Goal: Information Seeking & Learning: Learn about a topic

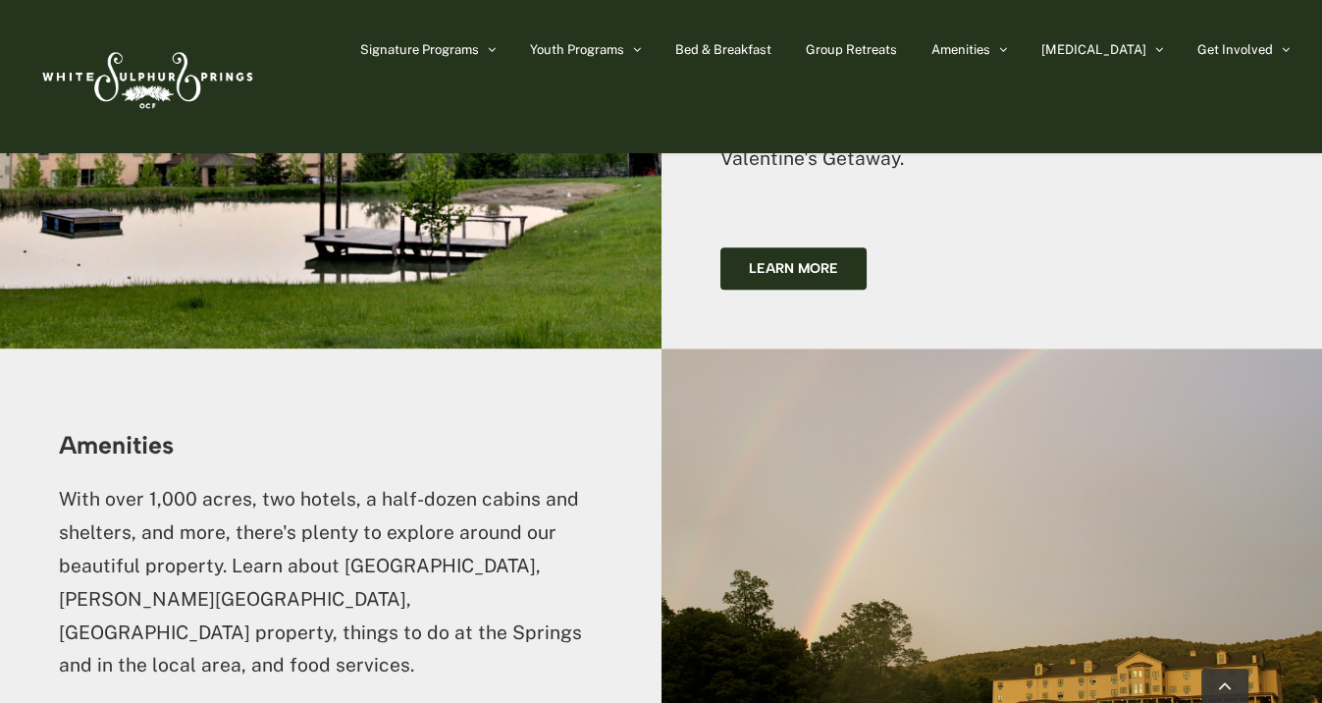
scroll to position [3731, 0]
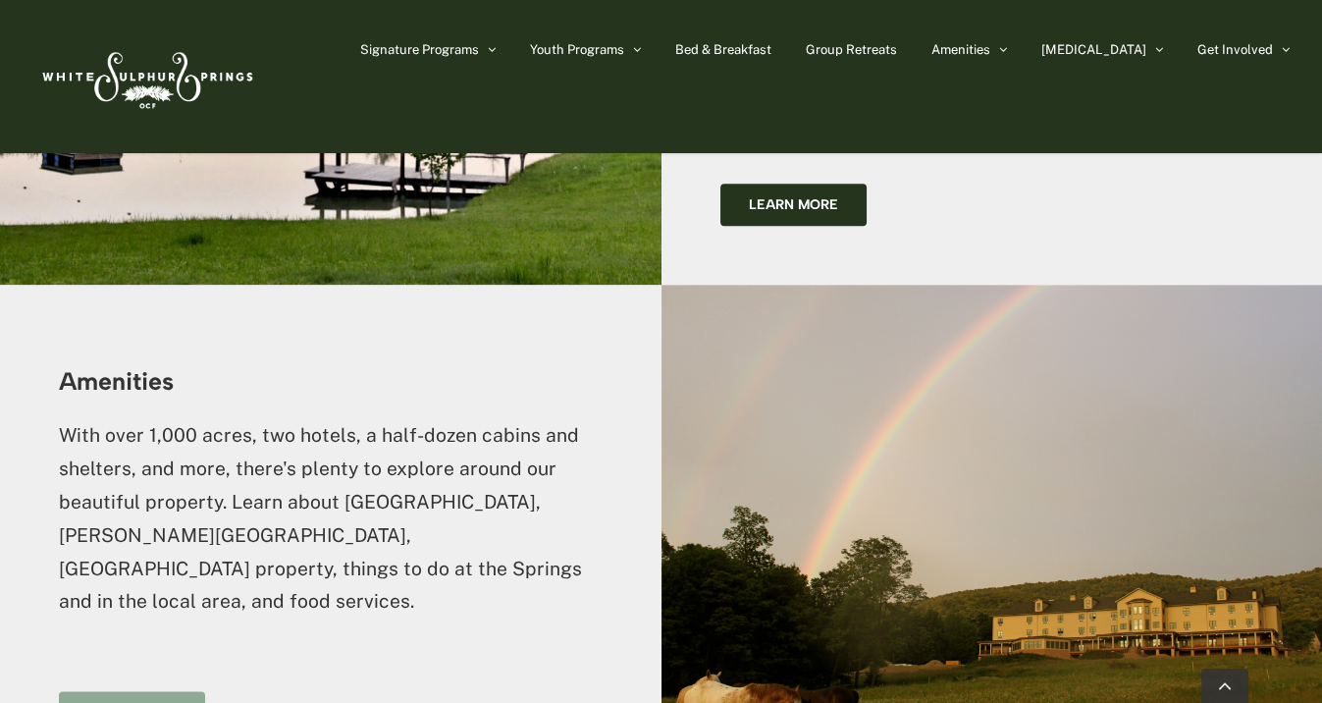
click at [120, 702] on span "Learn more" at bounding box center [131, 712] width 89 height 17
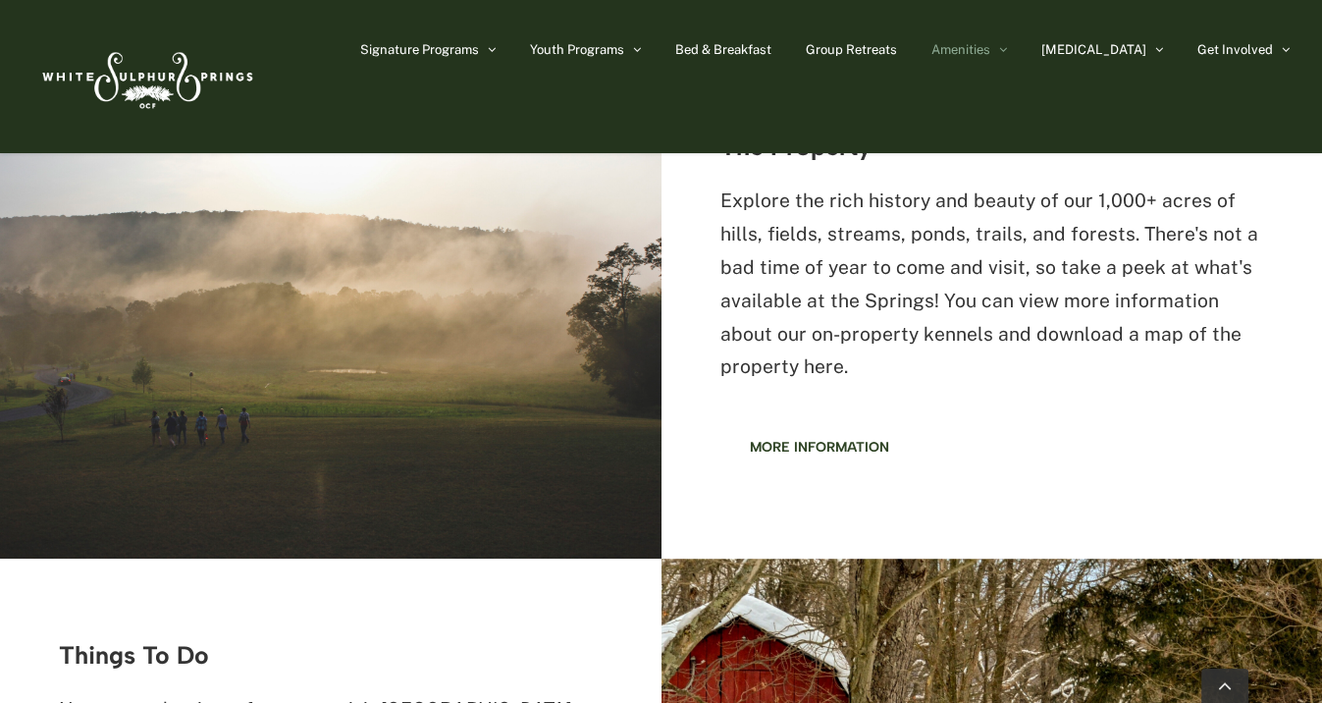
scroll to position [1767, 0]
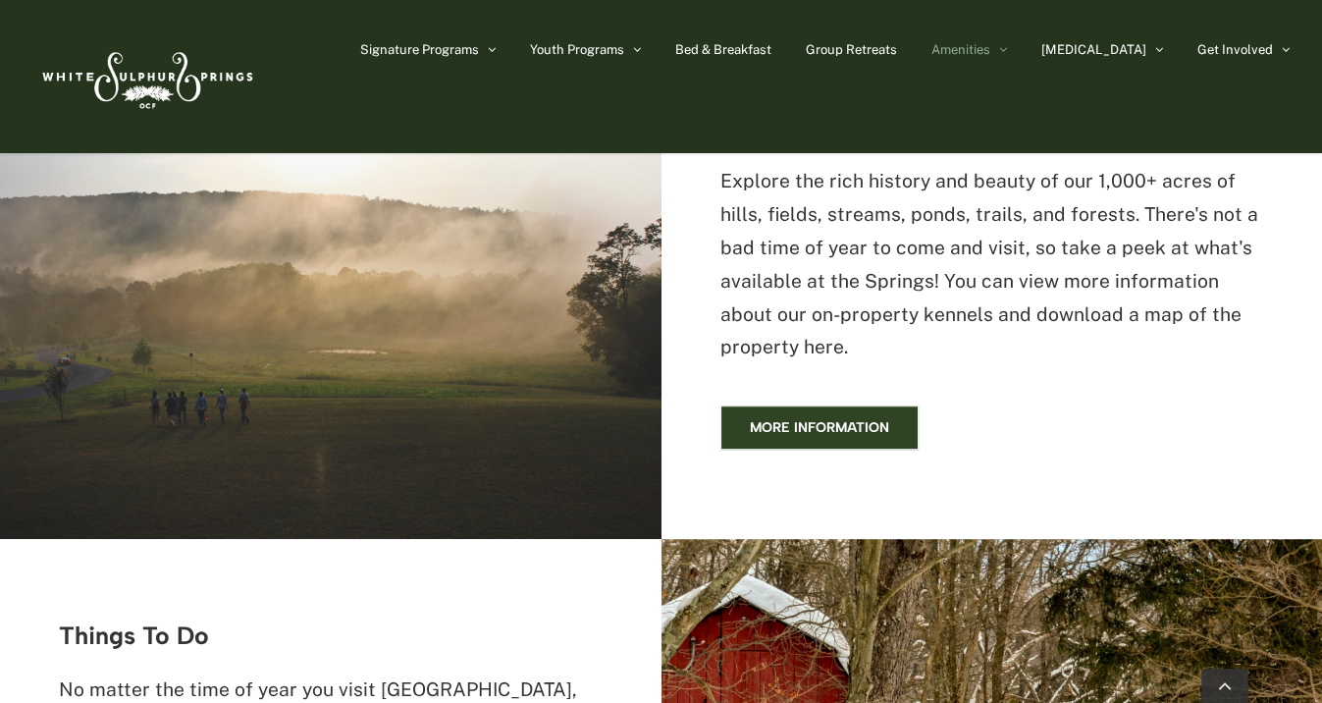
click at [824, 428] on span "More information" at bounding box center [819, 427] width 139 height 17
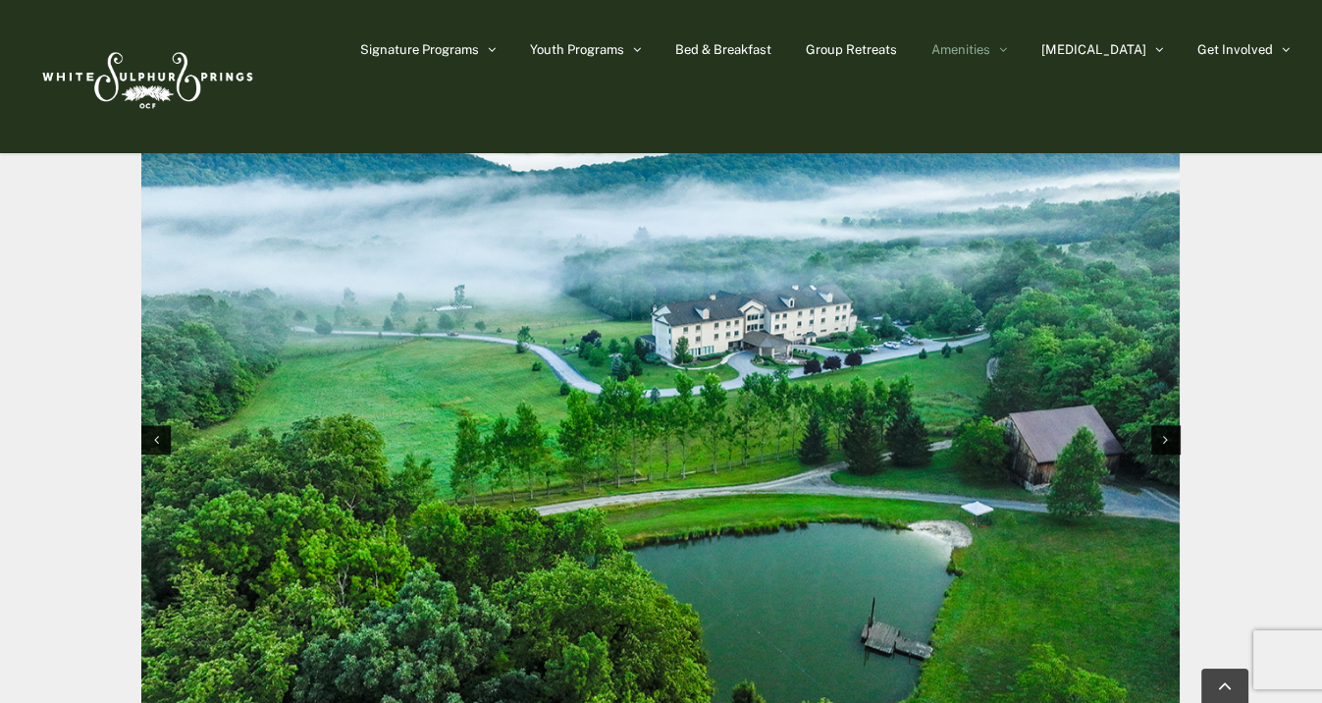
scroll to position [2079, 0]
click at [1168, 440] on div "Next slide" at bounding box center [1166, 440] width 29 height 29
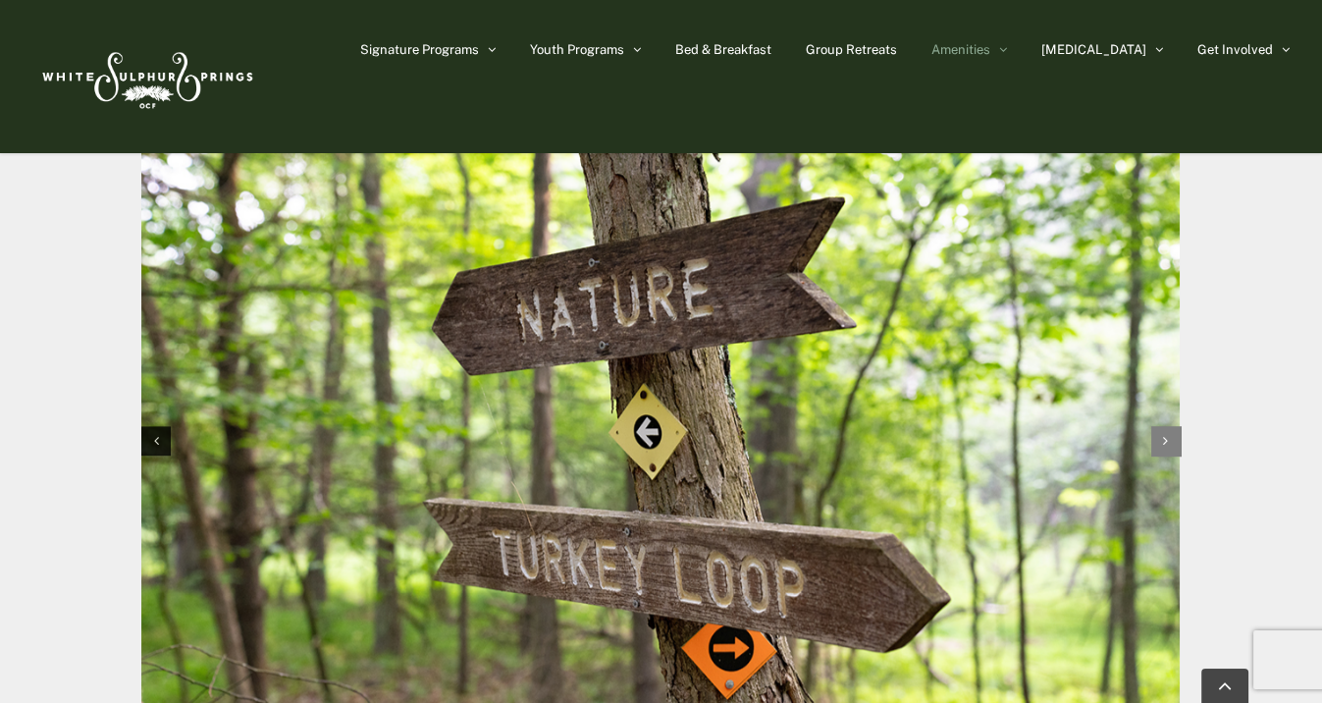
click at [1161, 443] on div "Next slide" at bounding box center [1166, 440] width 29 height 29
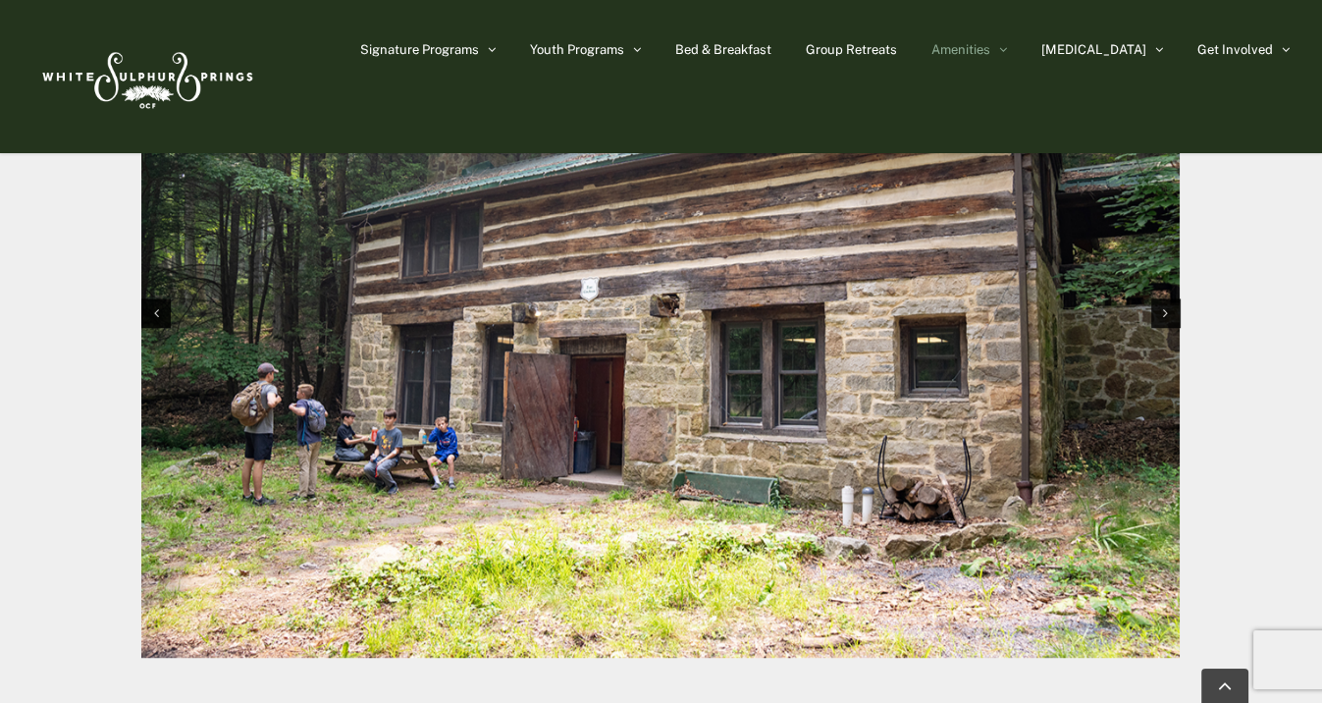
scroll to position [2177, 0]
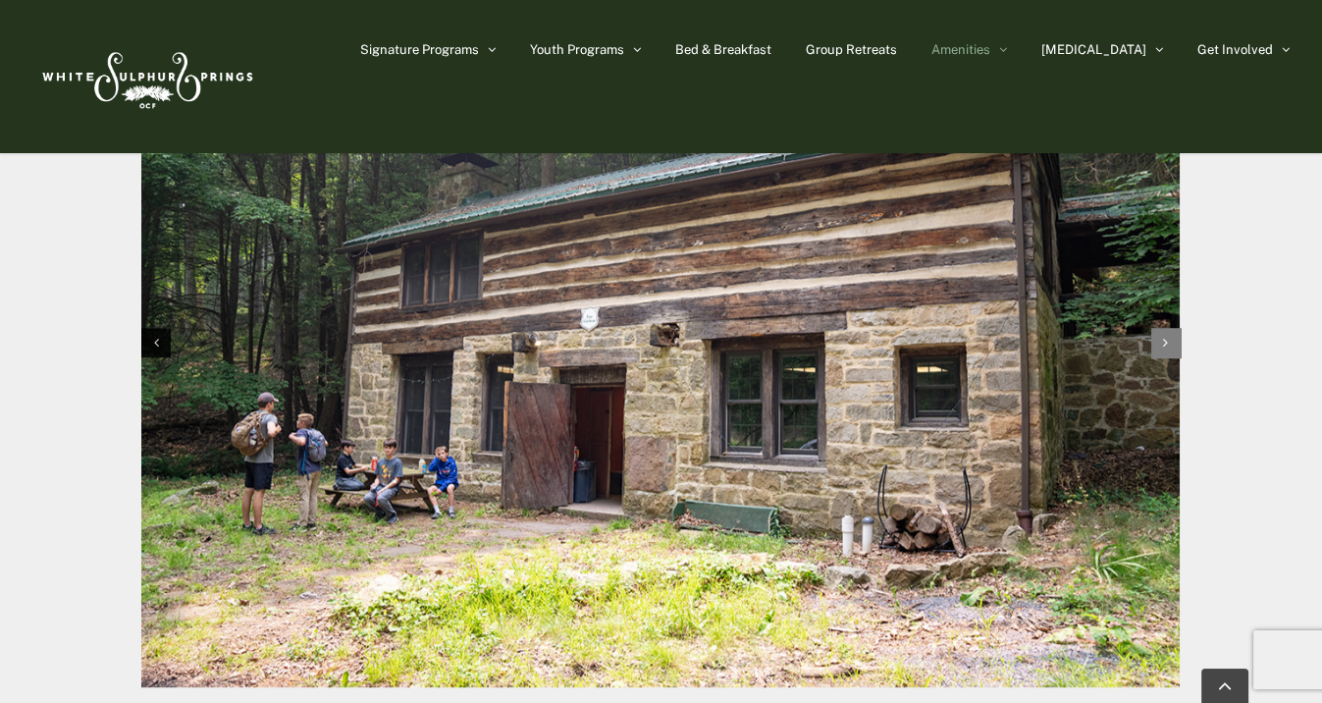
click at [1160, 345] on div "Next slide" at bounding box center [1166, 342] width 29 height 29
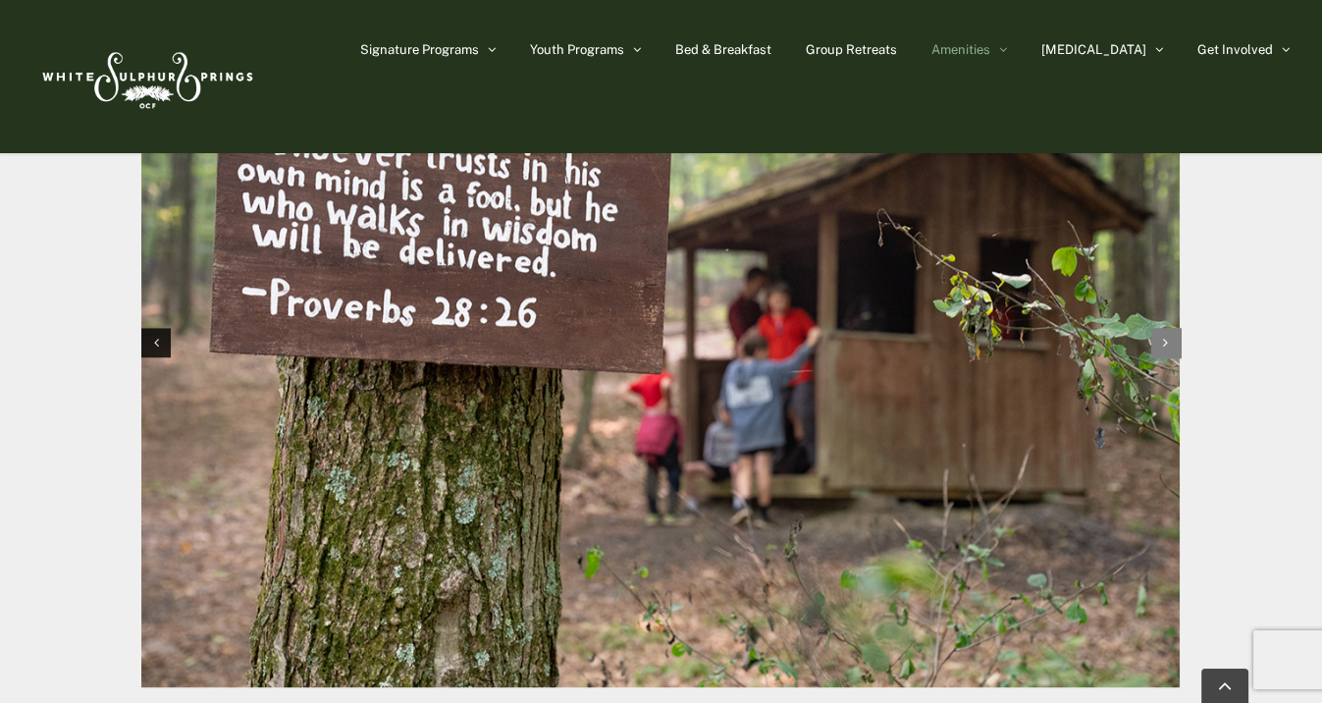
click at [1172, 339] on div "Next slide" at bounding box center [1166, 342] width 29 height 29
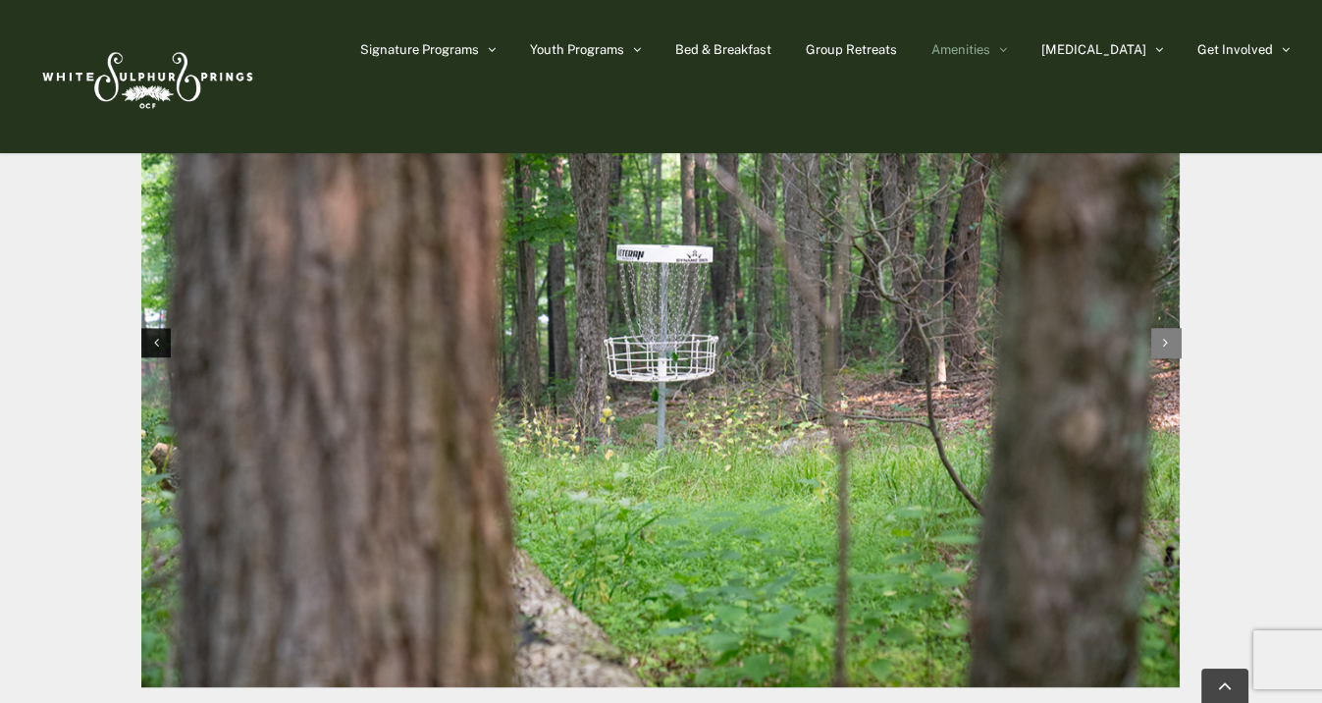
click at [1169, 342] on div "Next slide" at bounding box center [1166, 342] width 29 height 29
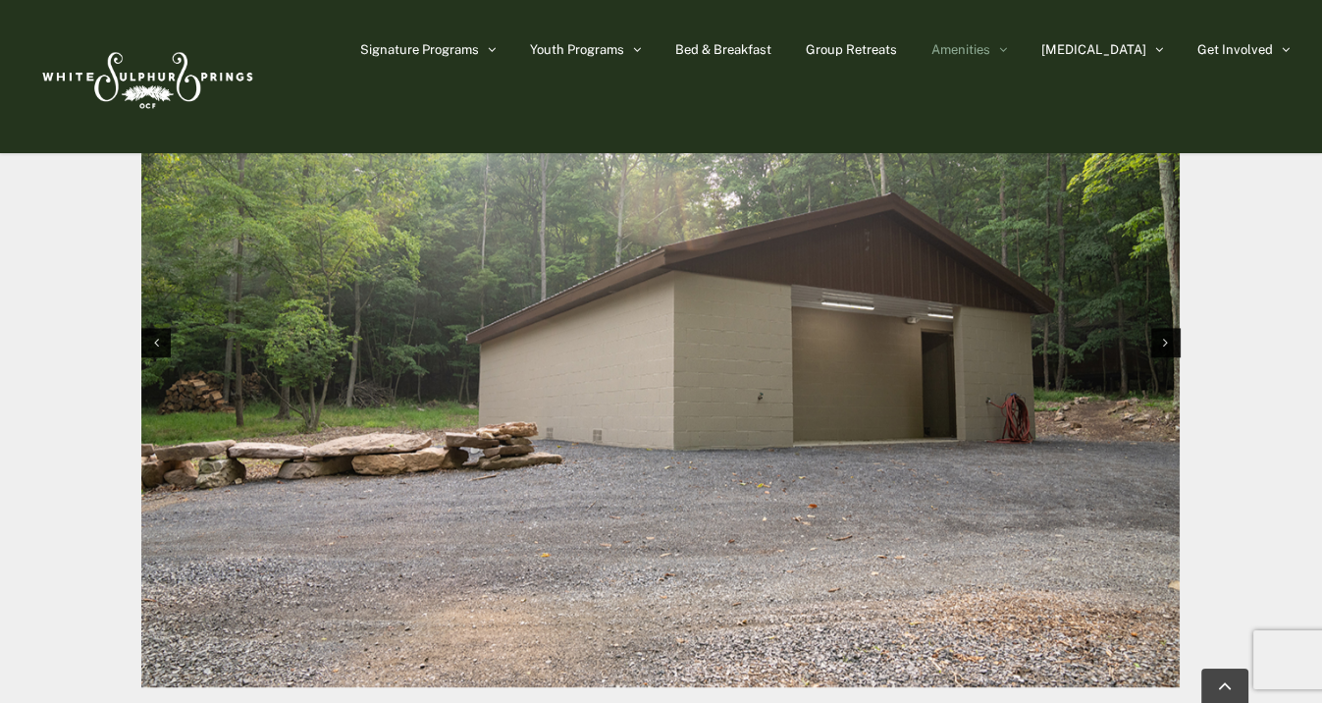
scroll to position [2079, 0]
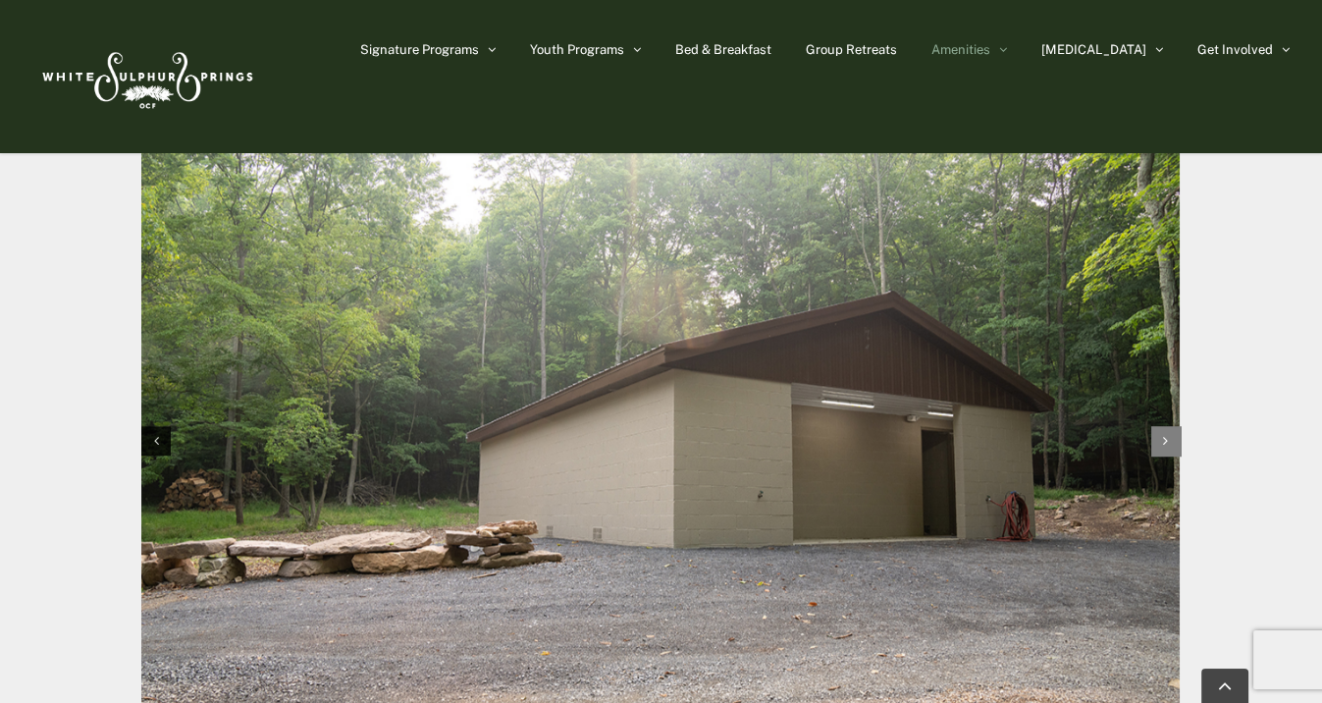
click at [1171, 441] on div "Next slide" at bounding box center [1166, 440] width 29 height 29
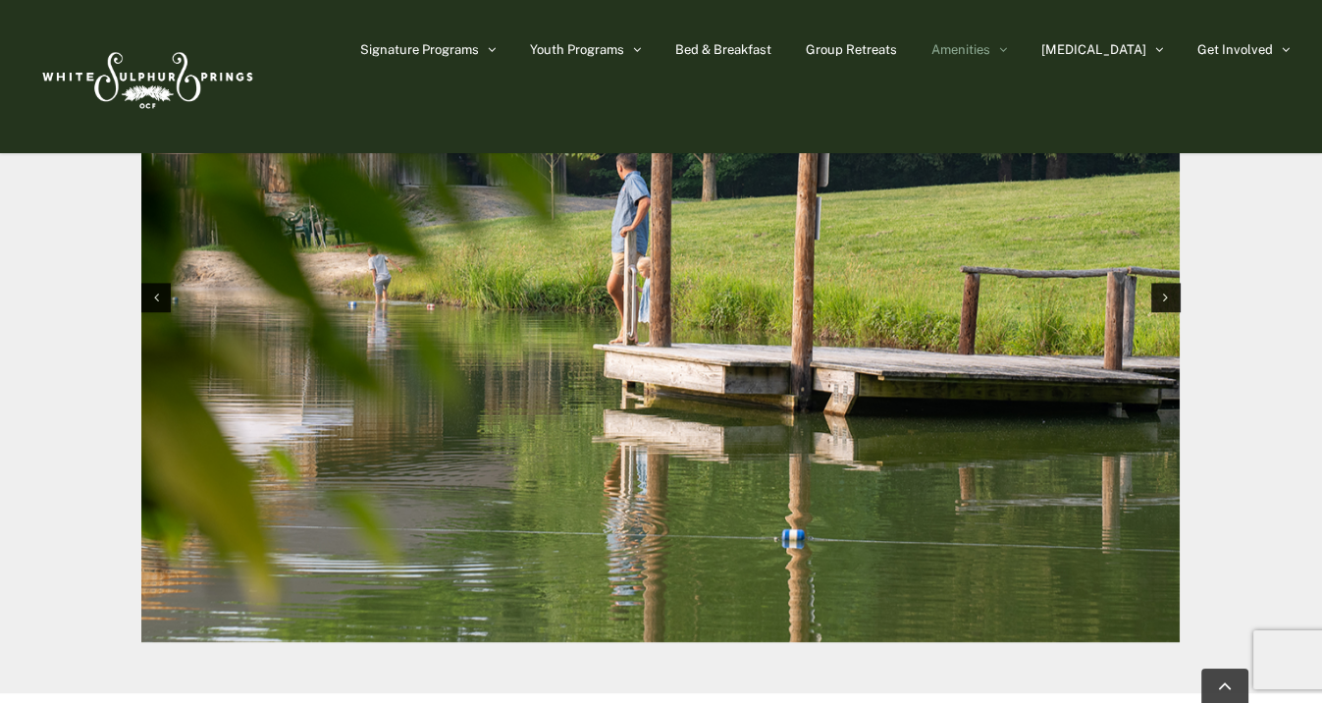
scroll to position [2177, 0]
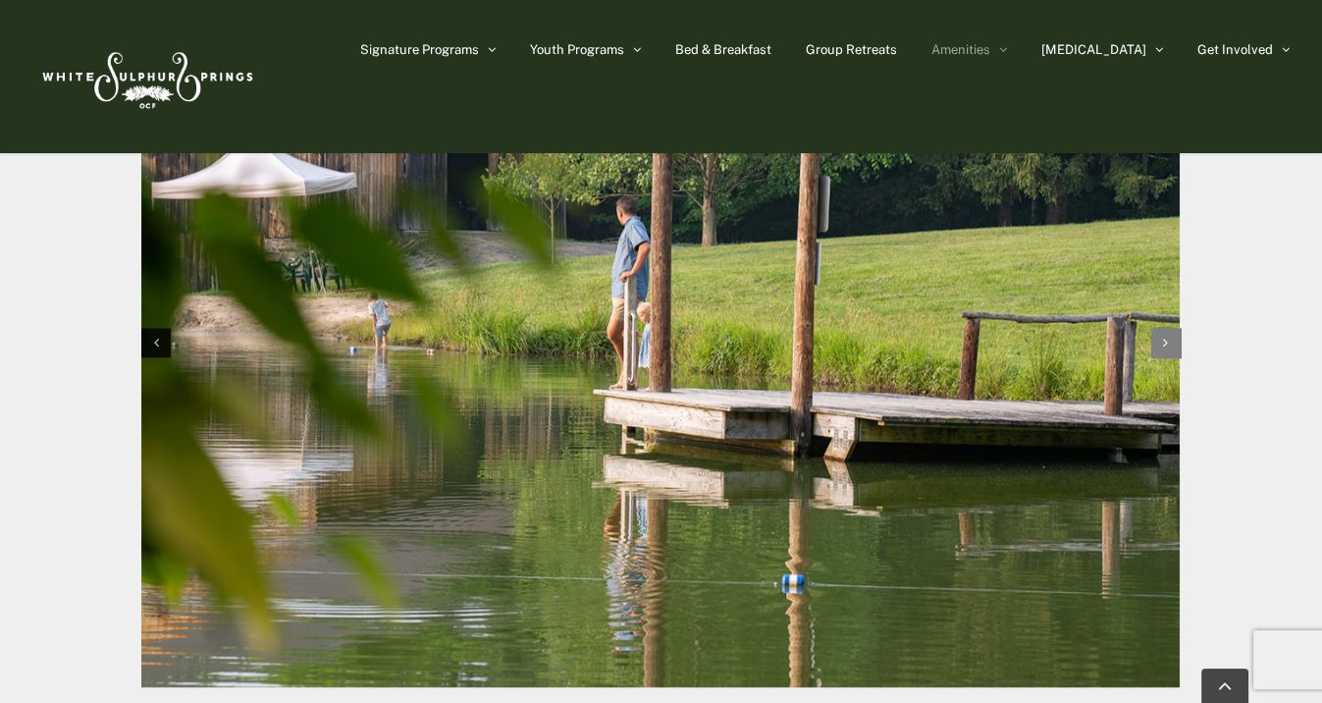
click at [1162, 342] on div "Next slide" at bounding box center [1166, 342] width 29 height 29
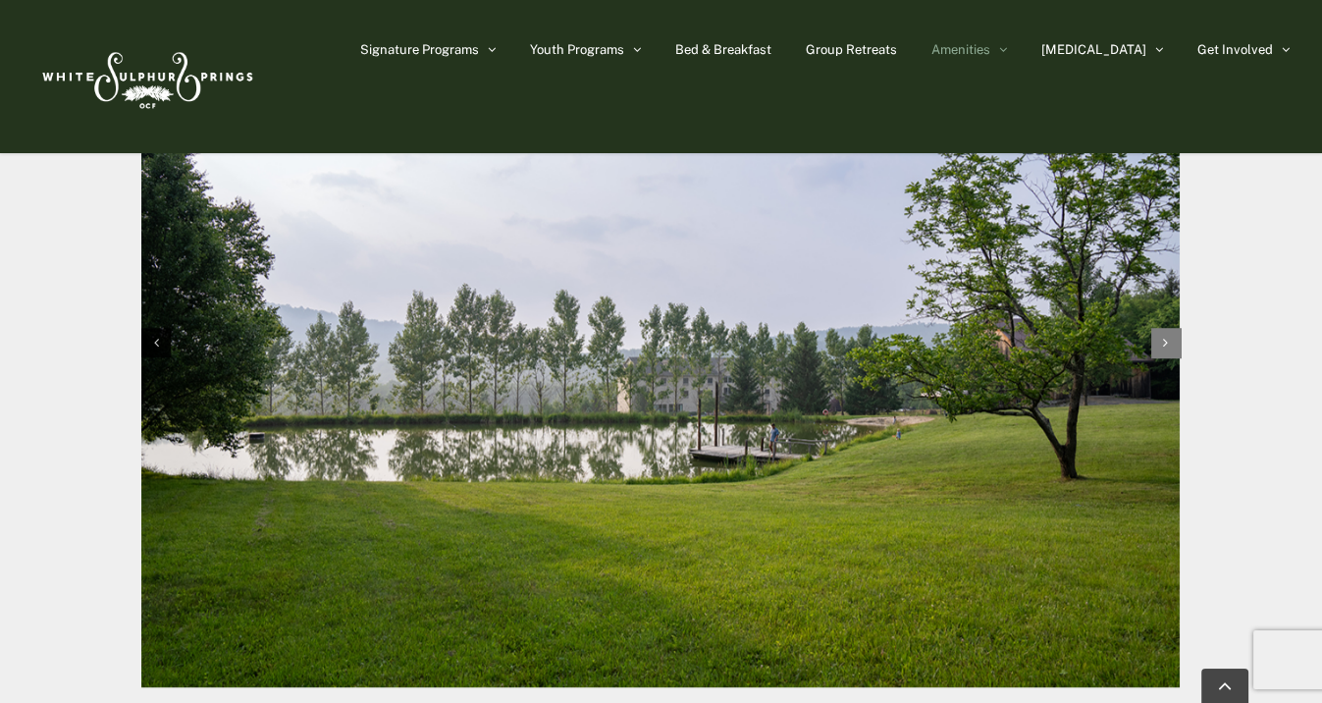
click at [1168, 340] on div "Next slide" at bounding box center [1166, 342] width 29 height 29
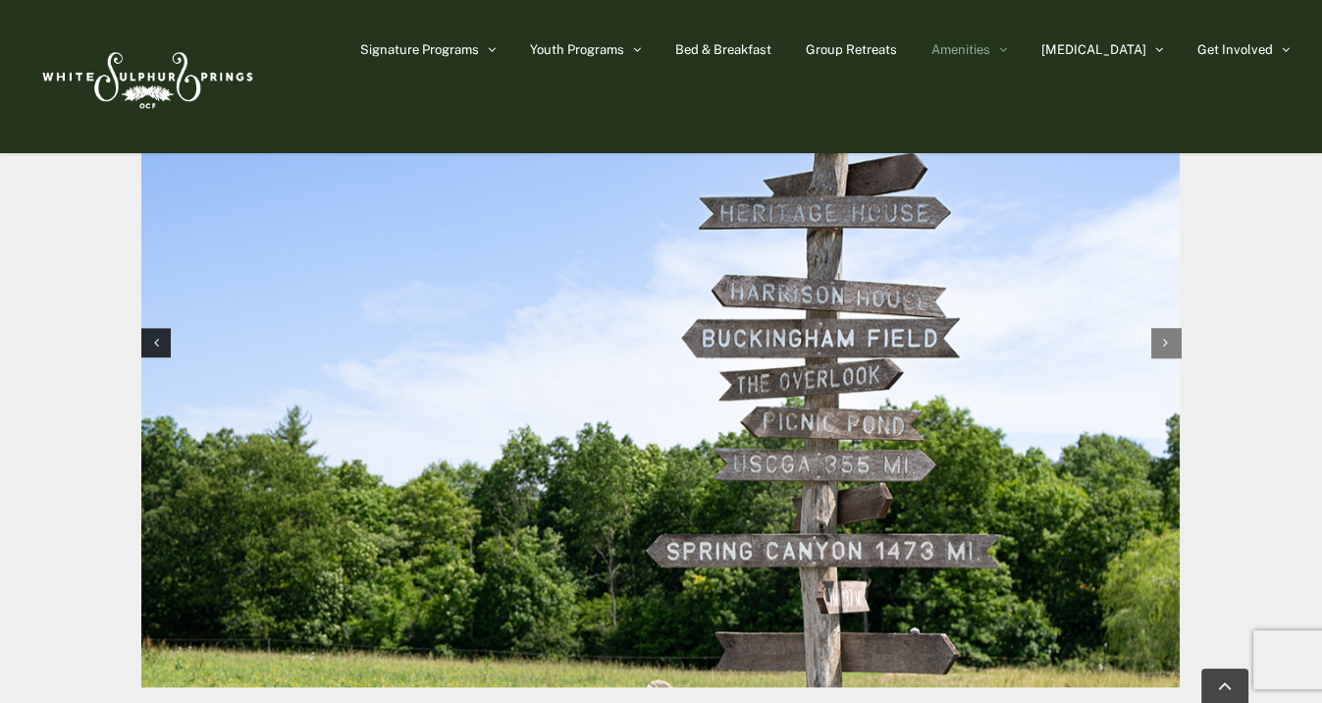
click at [1167, 339] on icon "Next slide" at bounding box center [1165, 343] width 5 height 14
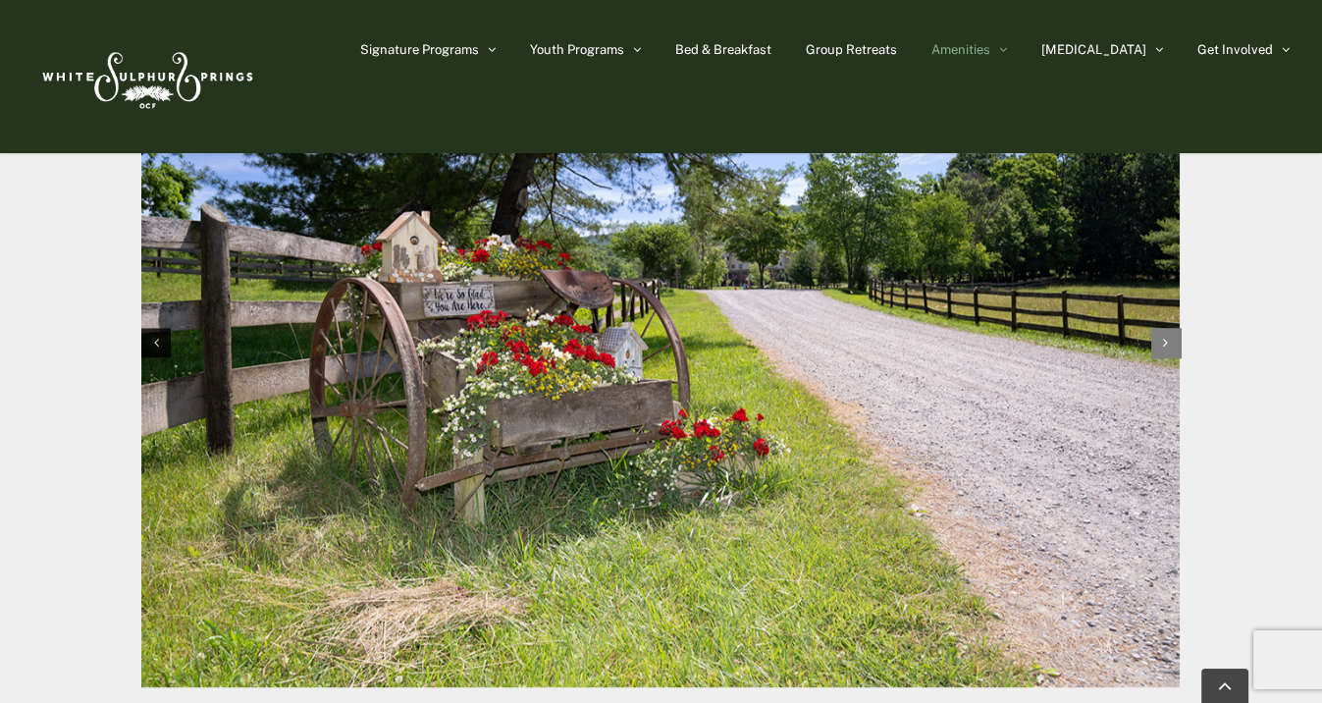
click at [1168, 346] on div "Next slide" at bounding box center [1166, 342] width 29 height 29
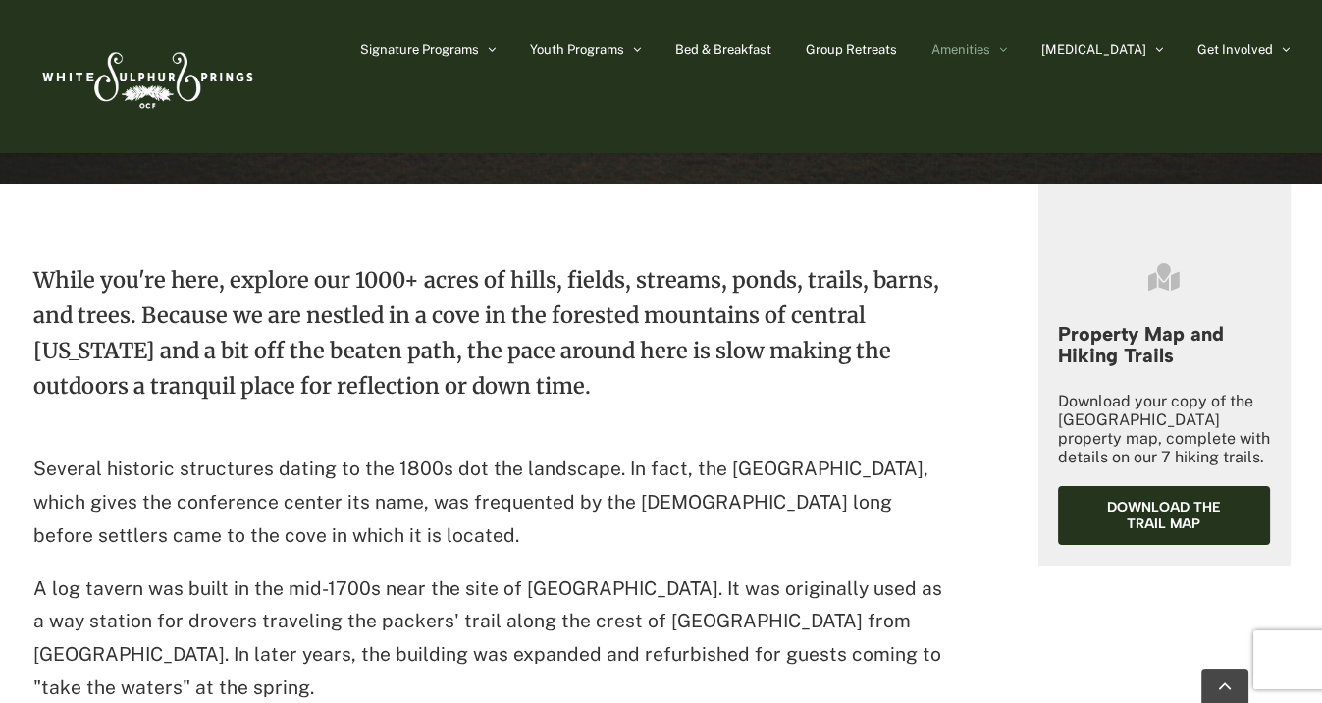
scroll to position [901, 0]
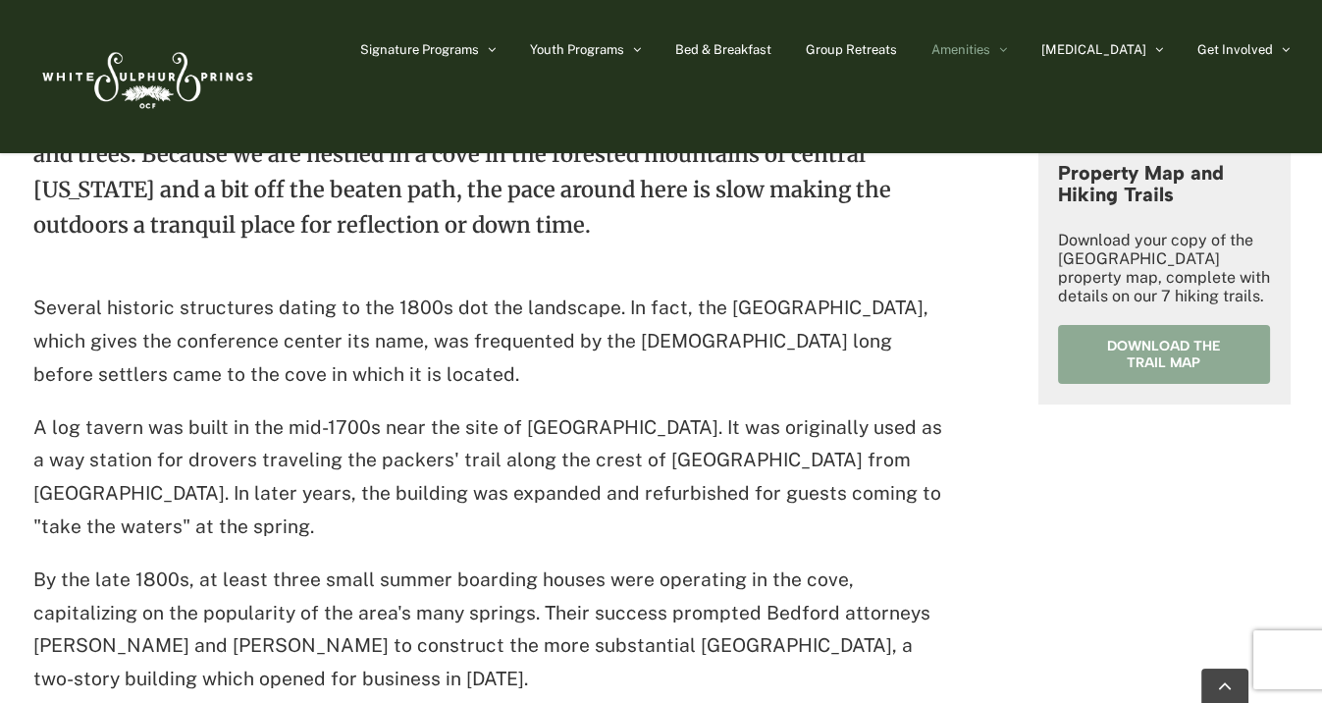
click at [1156, 348] on span "Download the trail map" at bounding box center [1164, 354] width 155 height 33
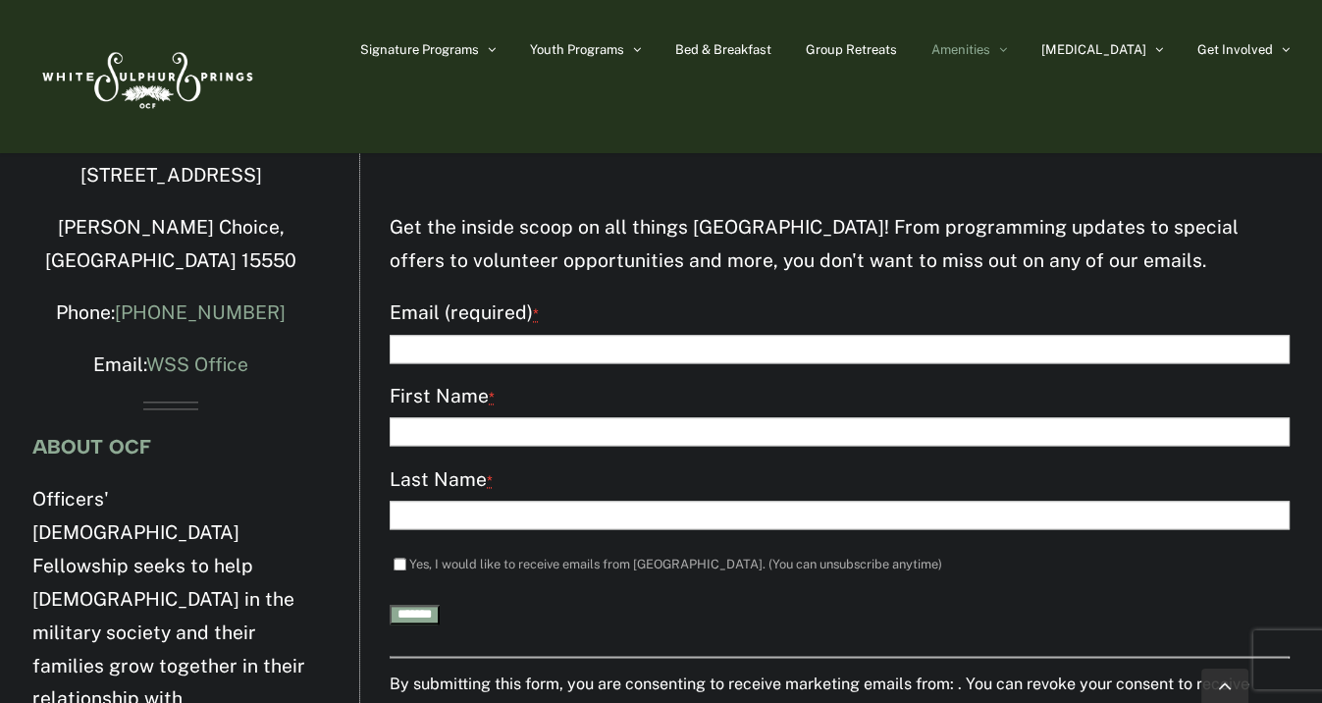
scroll to position [3650, 0]
